Goal: Information Seeking & Learning: Compare options

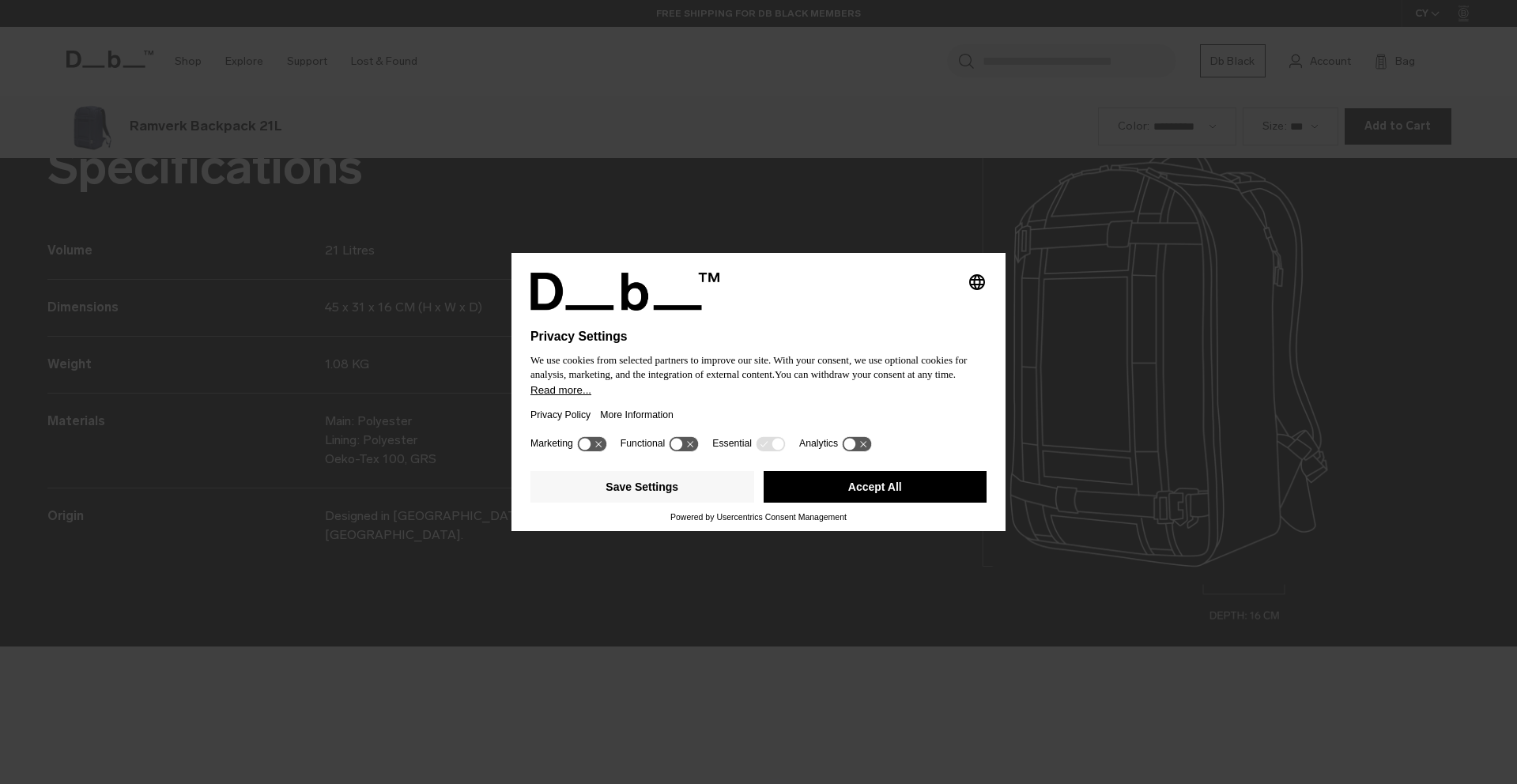
scroll to position [2353, 0]
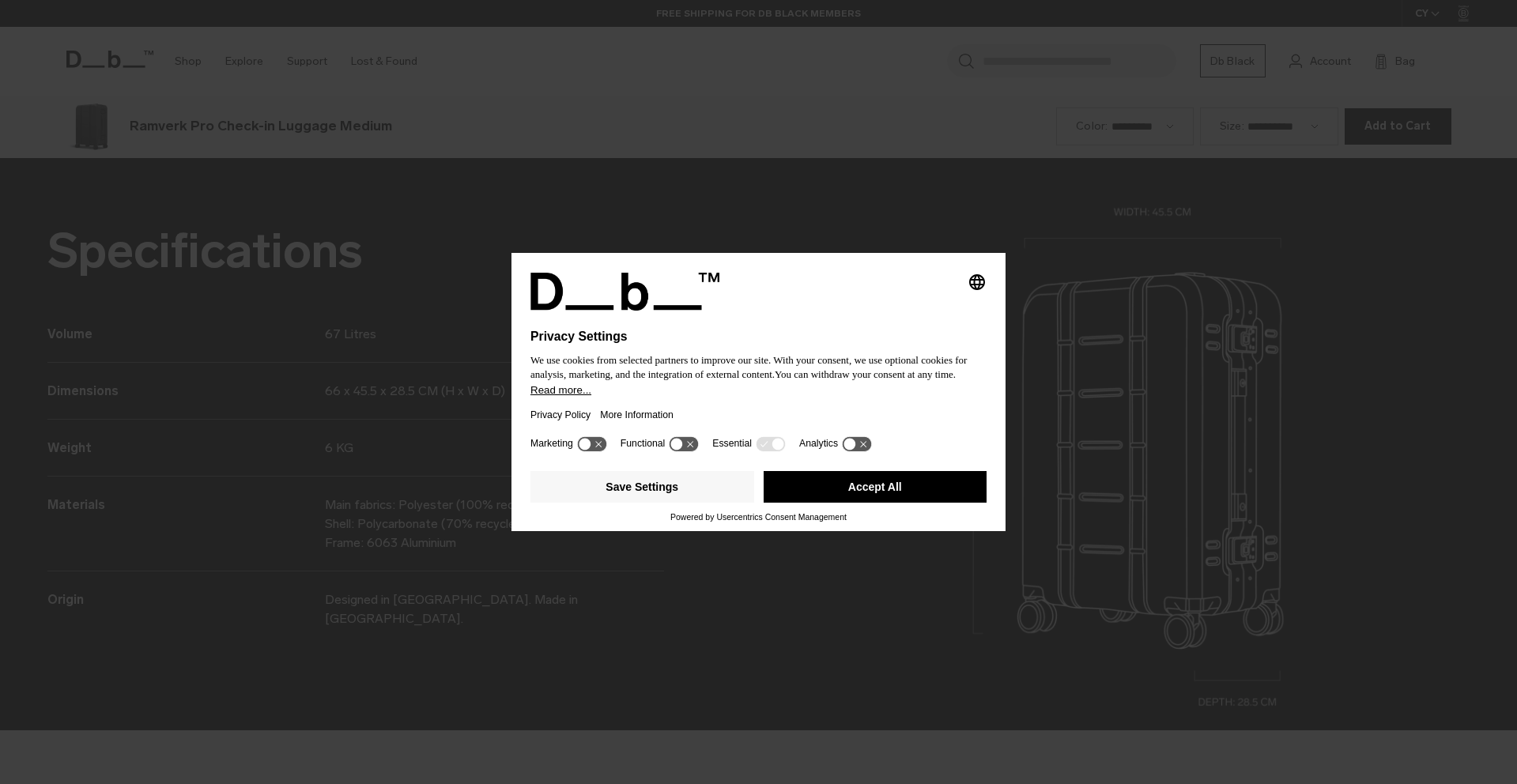
scroll to position [2353, 0]
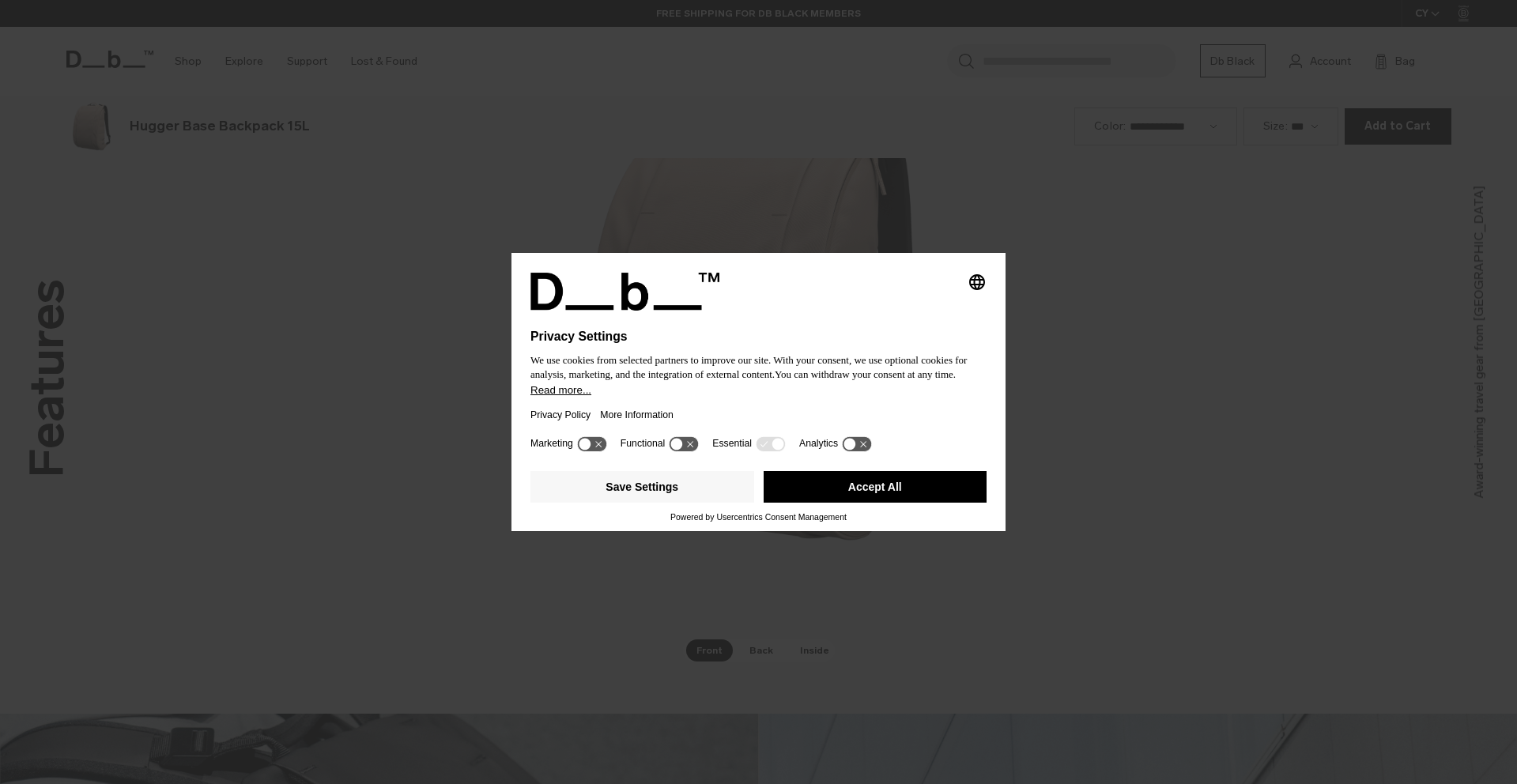
scroll to position [2353, 0]
